Goal: Transaction & Acquisition: Purchase product/service

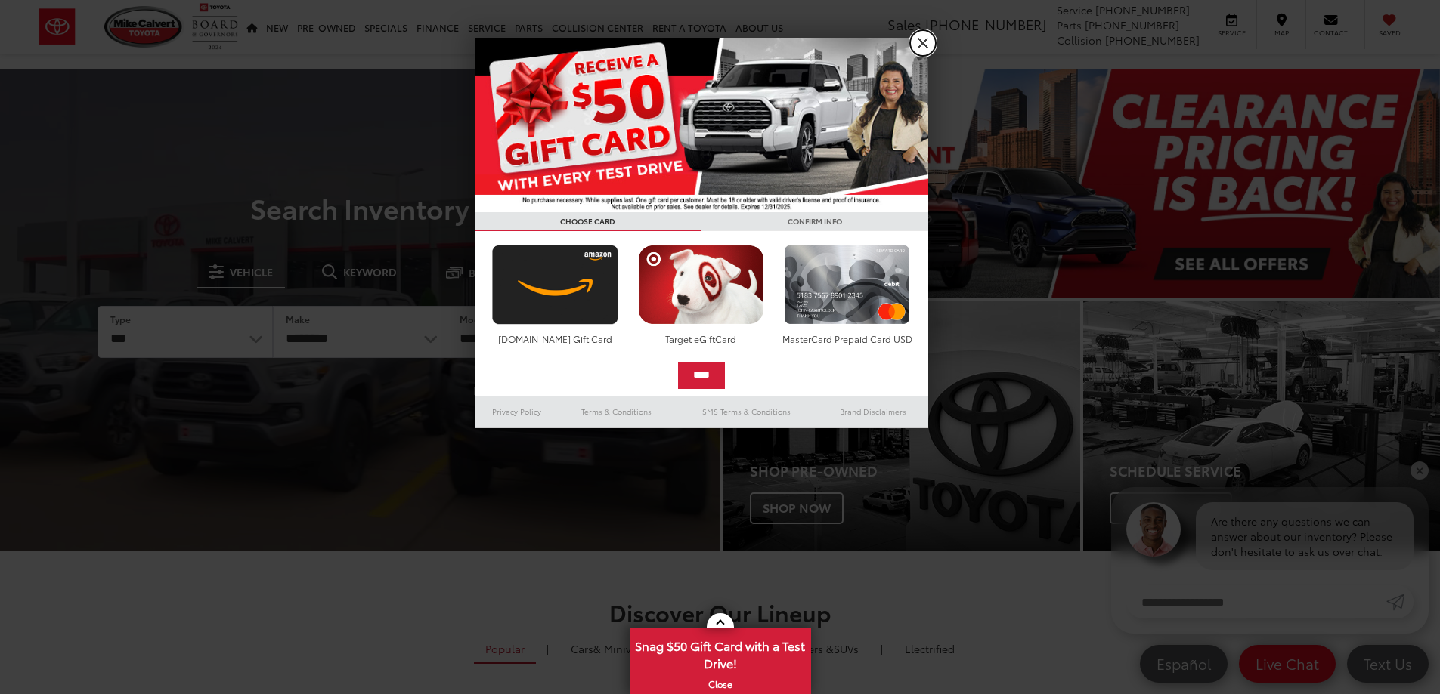
click at [923, 49] on link "X" at bounding box center [923, 43] width 26 height 26
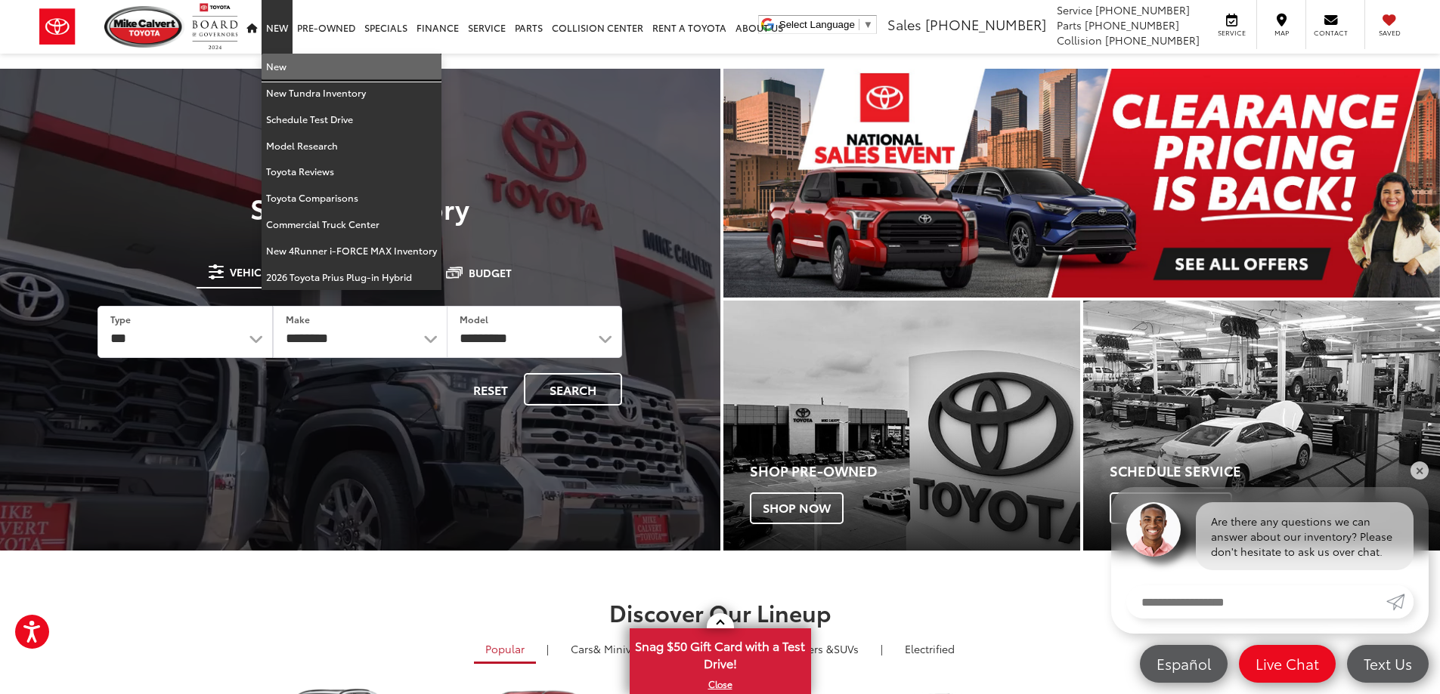
click at [274, 67] on link "New" at bounding box center [351, 67] width 180 height 26
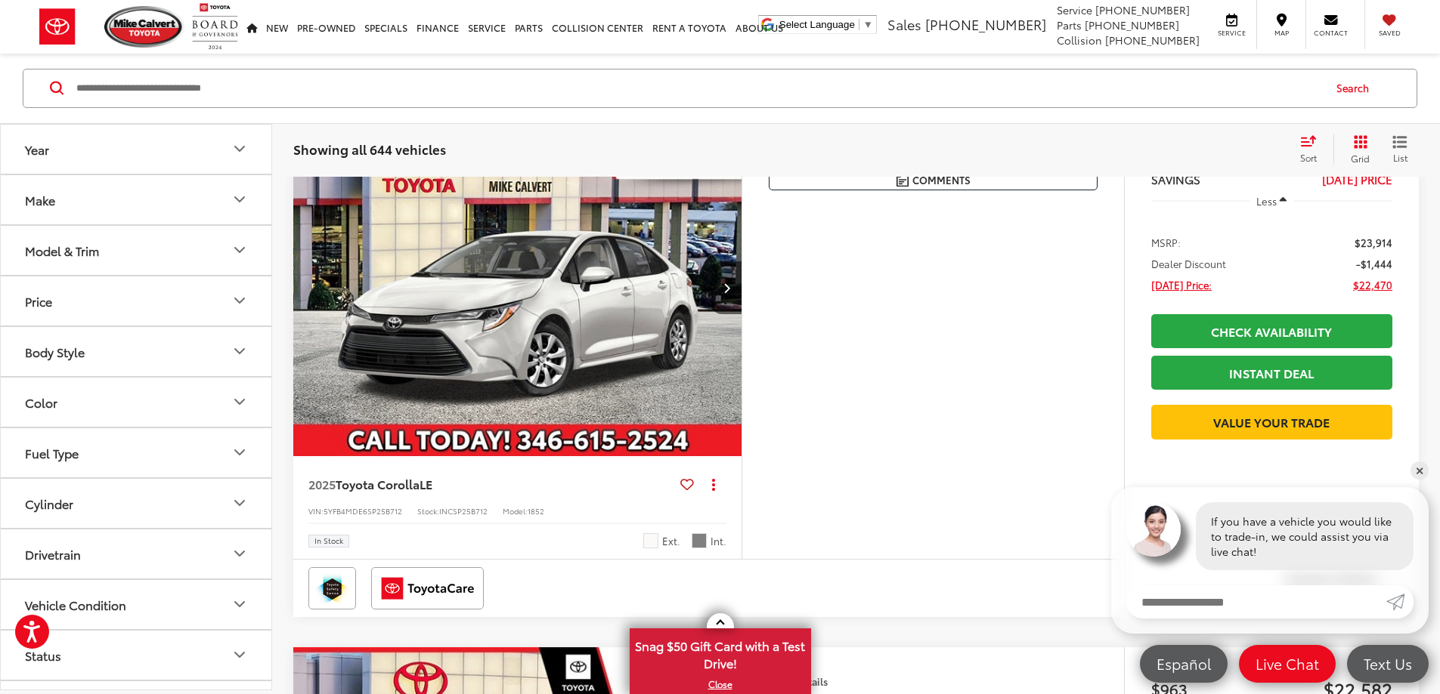
click at [242, 243] on icon "Model & Trim" at bounding box center [239, 251] width 18 height 18
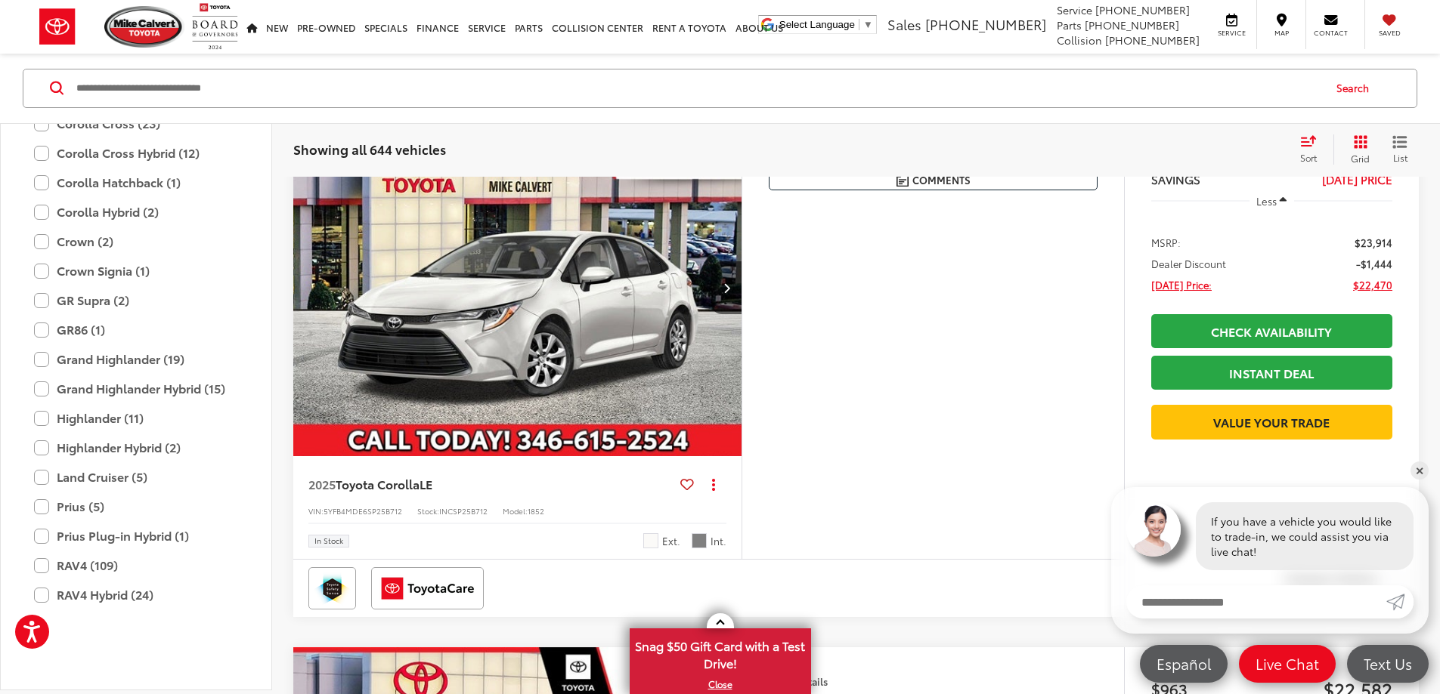
scroll to position [369, 0]
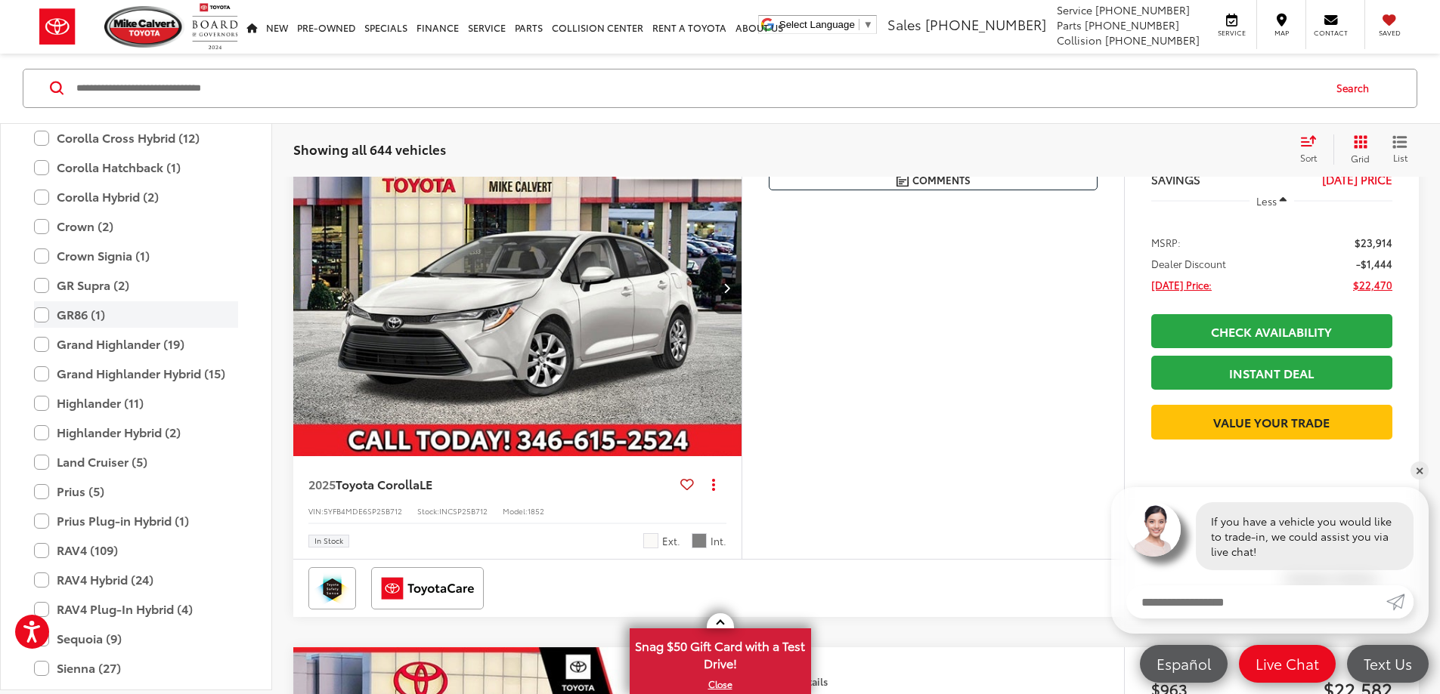
click at [76, 319] on label "GR86 (1)" at bounding box center [136, 315] width 204 height 26
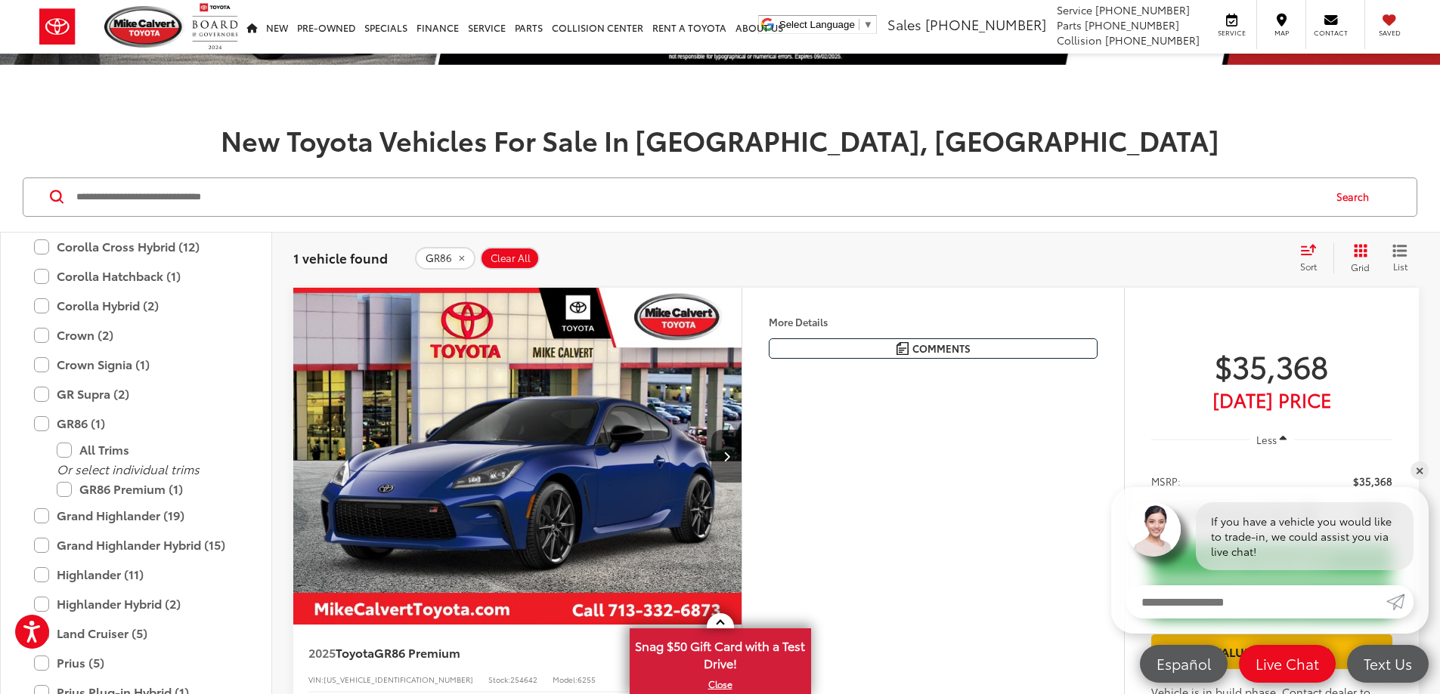
scroll to position [91, 0]
